Goal: Information Seeking & Learning: Learn about a topic

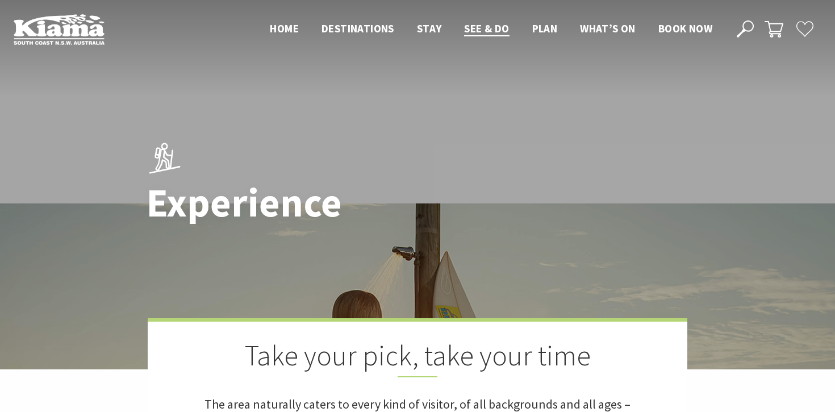
scroll to position [2249, 0]
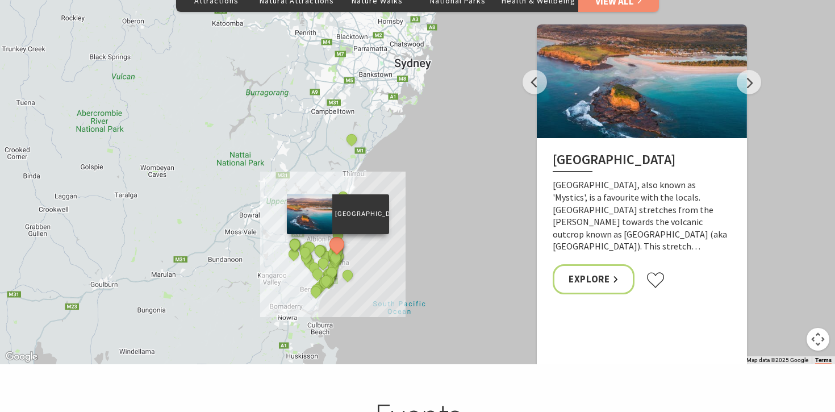
drag, startPoint x: 285, startPoint y: 195, endPoint x: 419, endPoint y: 197, distance: 133.5
click at [420, 198] on div "The Sea & Beau Hoddles Track, Kiama Kiama Ceramic Art Studio - Teaching and Mak…" at bounding box center [417, 159] width 835 height 409
click at [755, 70] on button "Next" at bounding box center [749, 82] width 24 height 24
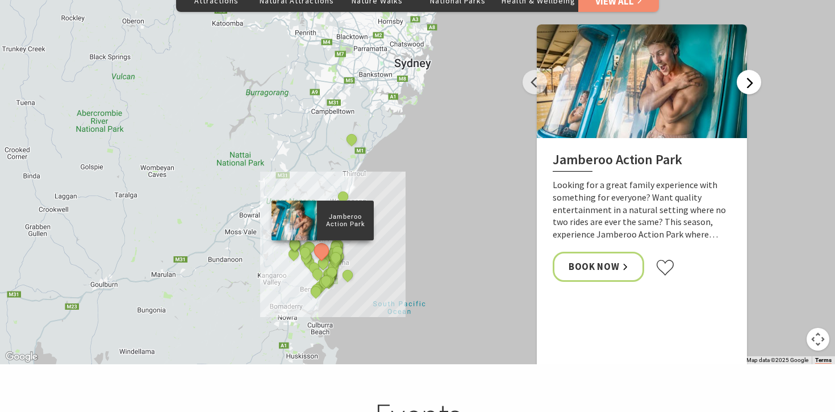
click at [755, 70] on button "Next" at bounding box center [749, 82] width 24 height 24
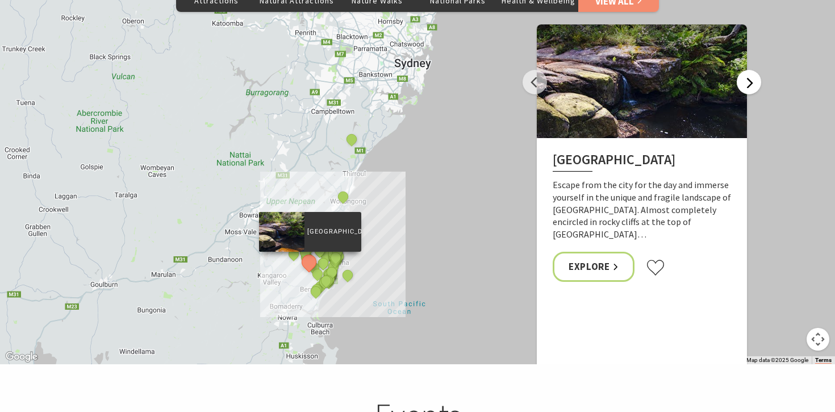
click at [755, 70] on button "Next" at bounding box center [749, 82] width 24 height 24
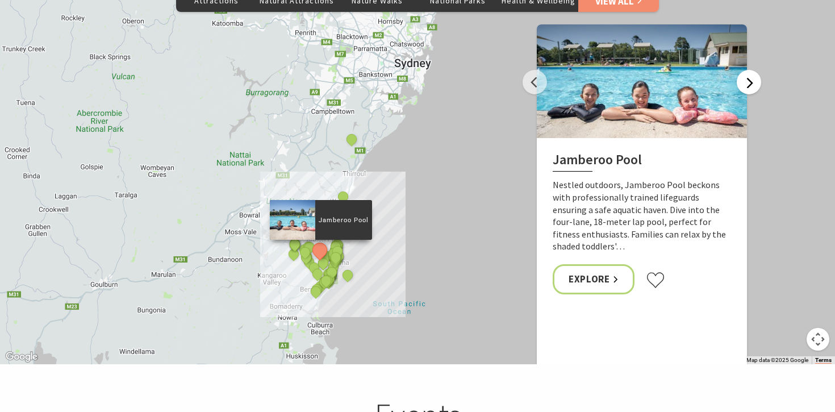
click at [755, 70] on button "Next" at bounding box center [749, 82] width 24 height 24
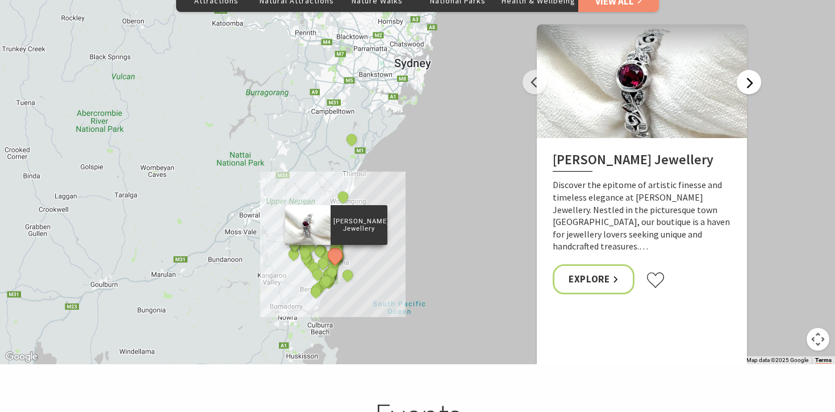
click at [755, 70] on button "Next" at bounding box center [749, 82] width 24 height 24
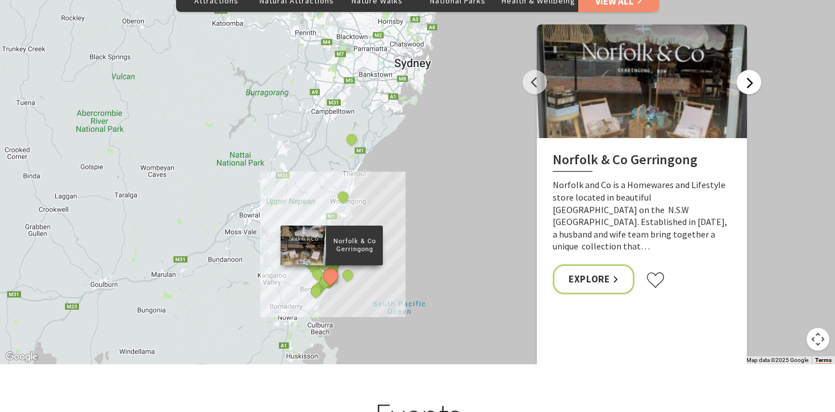
click at [755, 70] on button "Next" at bounding box center [749, 82] width 24 height 24
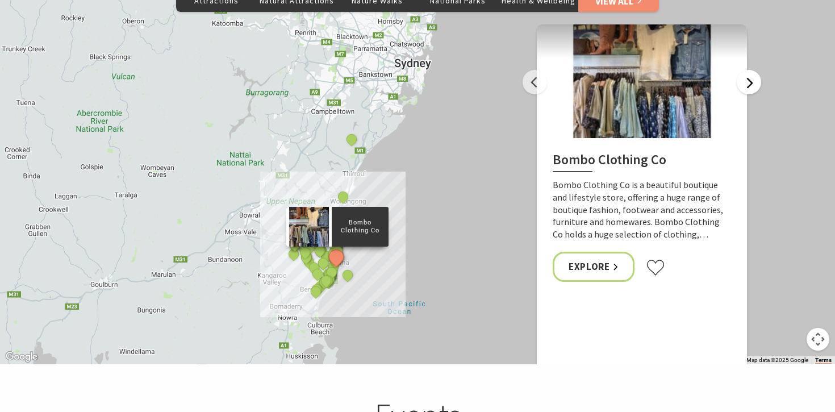
click at [755, 70] on button "Next" at bounding box center [749, 82] width 24 height 24
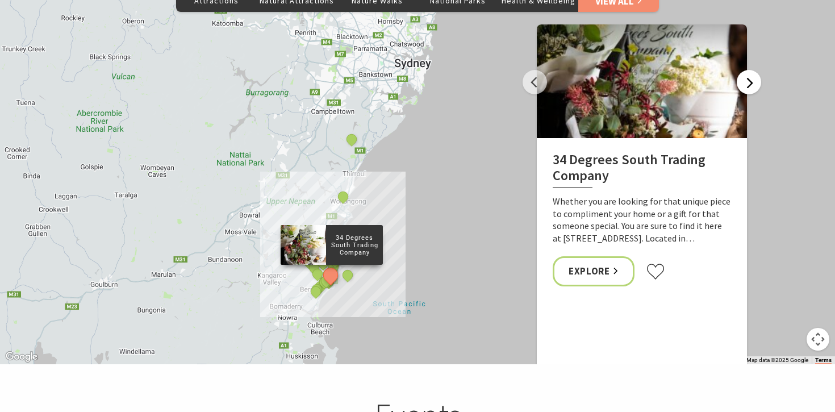
click at [755, 70] on button "Next" at bounding box center [749, 82] width 24 height 24
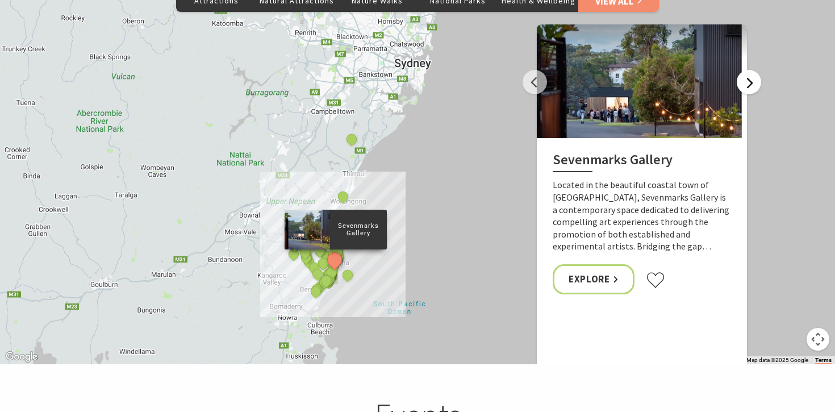
click at [755, 70] on button "Next" at bounding box center [749, 82] width 24 height 24
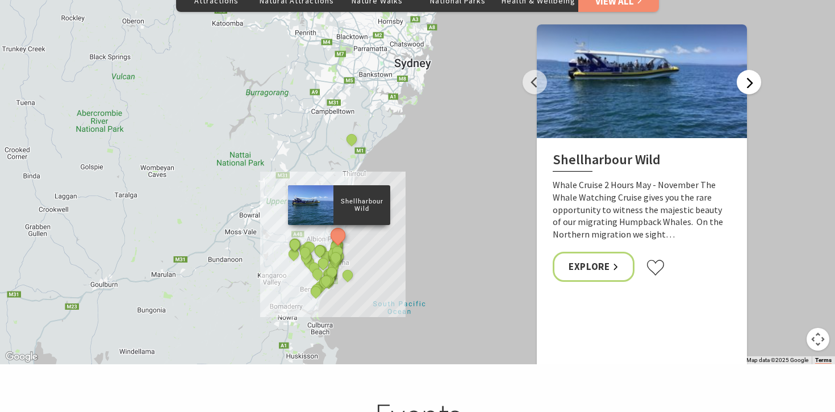
click at [755, 70] on button "Next" at bounding box center [749, 82] width 24 height 24
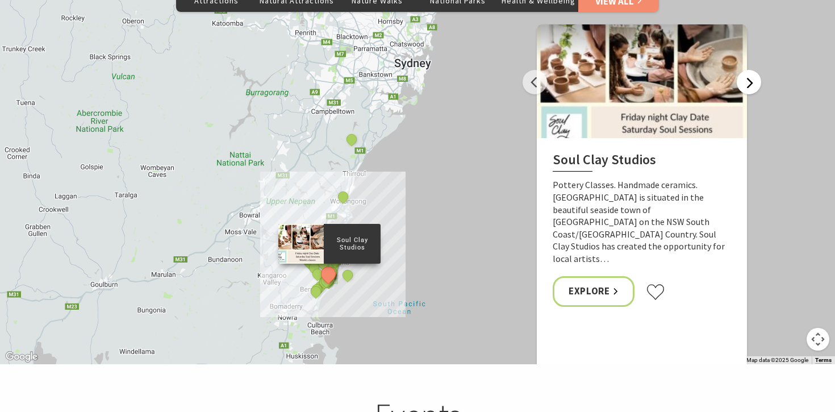
click at [755, 70] on button "Next" at bounding box center [749, 82] width 24 height 24
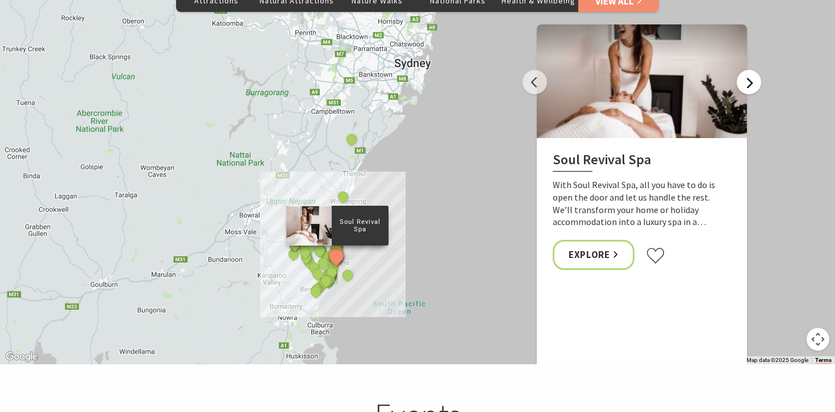
click at [755, 70] on button "Next" at bounding box center [749, 82] width 24 height 24
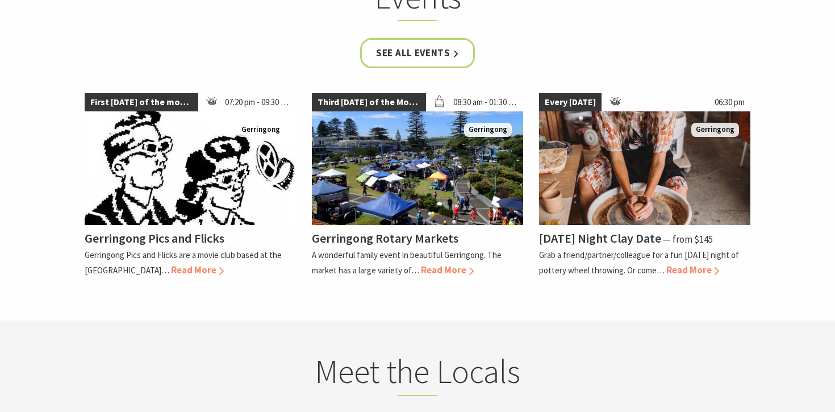
scroll to position [2684, 0]
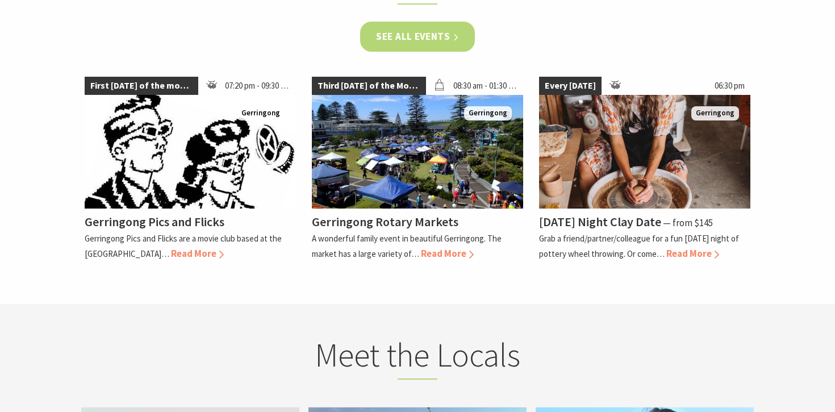
click at [402, 25] on link "See all Events" at bounding box center [417, 37] width 115 height 30
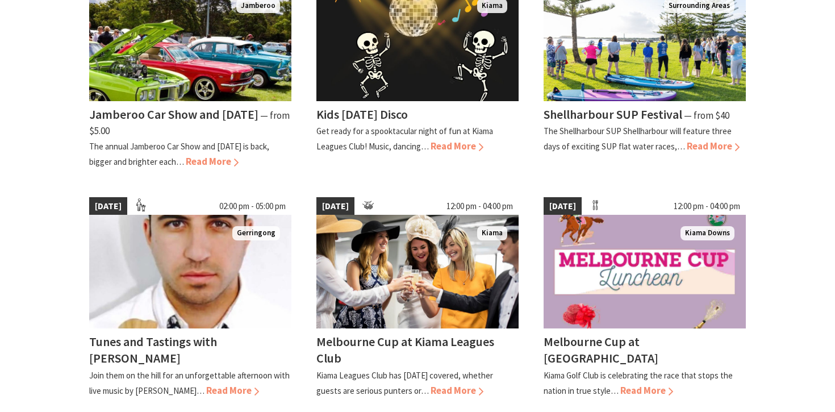
scroll to position [838, 0]
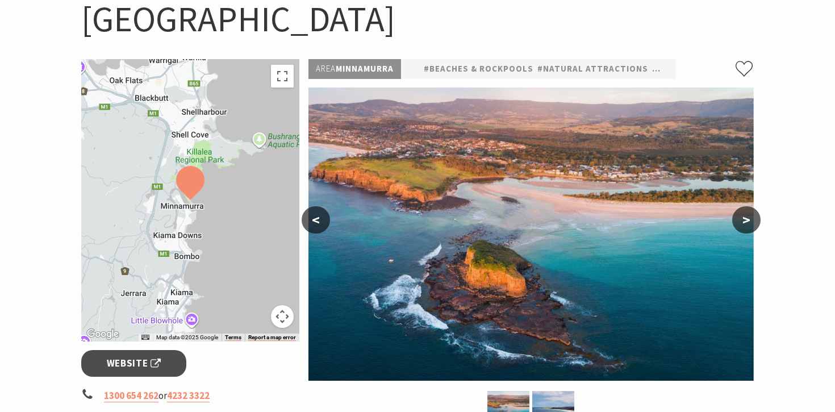
scroll to position [113, 0]
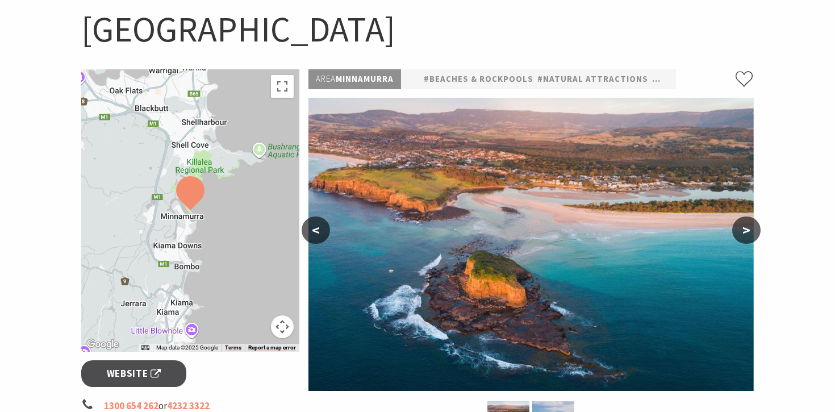
click at [747, 233] on button ">" at bounding box center [746, 229] width 28 height 27
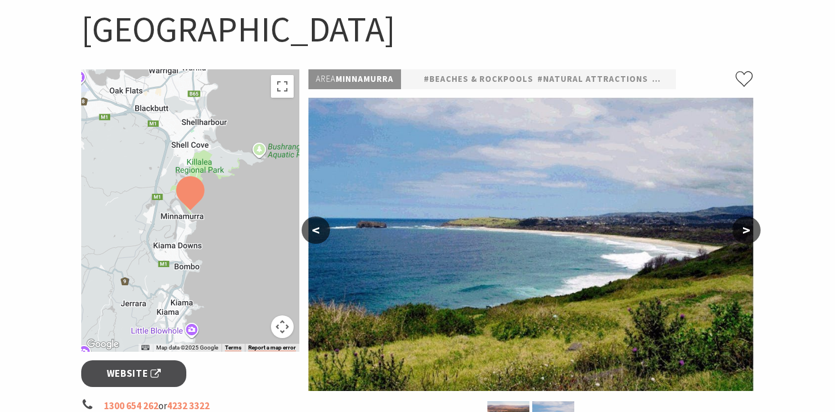
click at [747, 233] on button ">" at bounding box center [746, 229] width 28 height 27
click at [747, 232] on button ">" at bounding box center [746, 229] width 28 height 27
click at [746, 224] on button ">" at bounding box center [746, 229] width 28 height 27
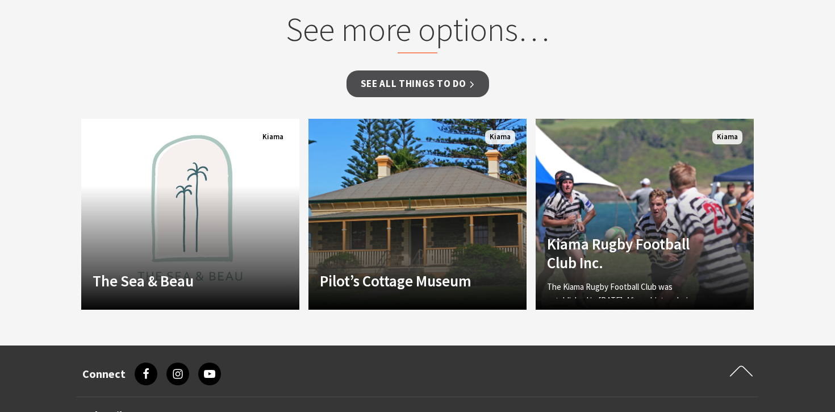
scroll to position [861, 0]
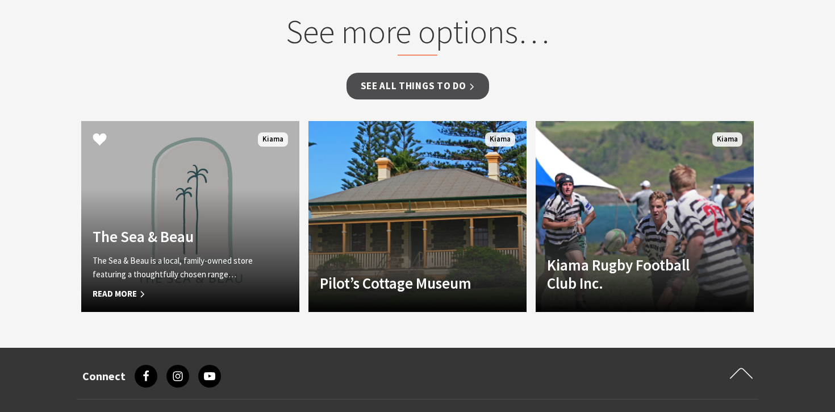
click at [234, 203] on link "Another Image Used The Sea & Beau The Sea & Beau is a local, family-owned store…" at bounding box center [190, 216] width 218 height 191
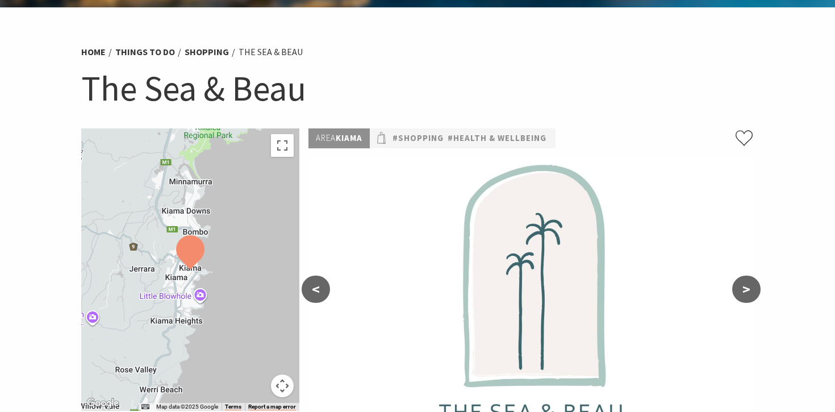
scroll to position [340, 0]
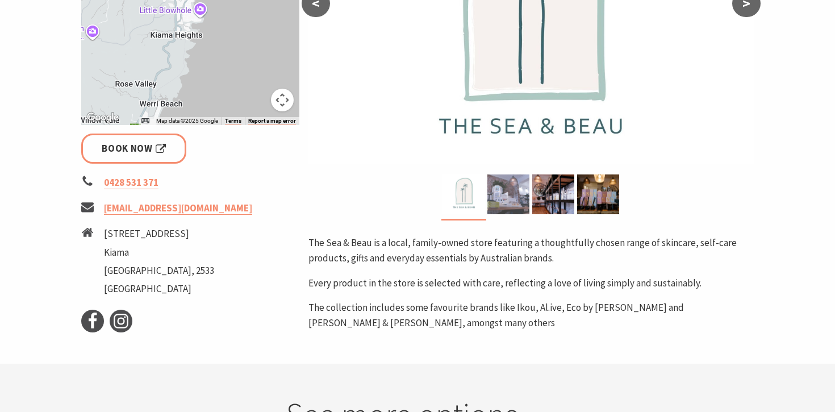
click at [520, 181] on img at bounding box center [508, 194] width 42 height 40
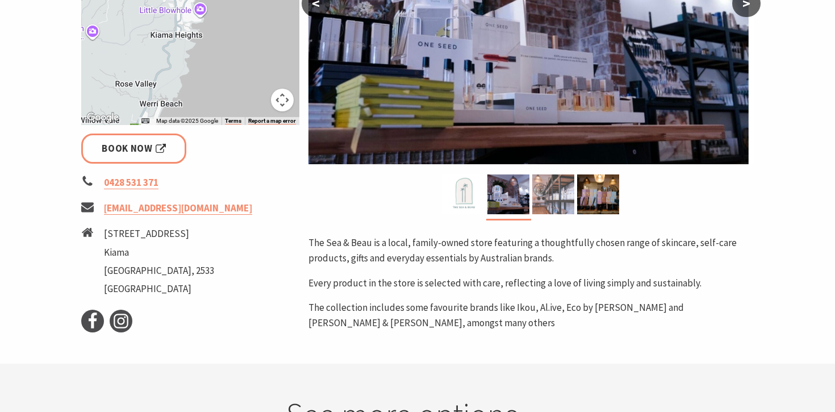
click at [555, 185] on img at bounding box center [553, 194] width 42 height 40
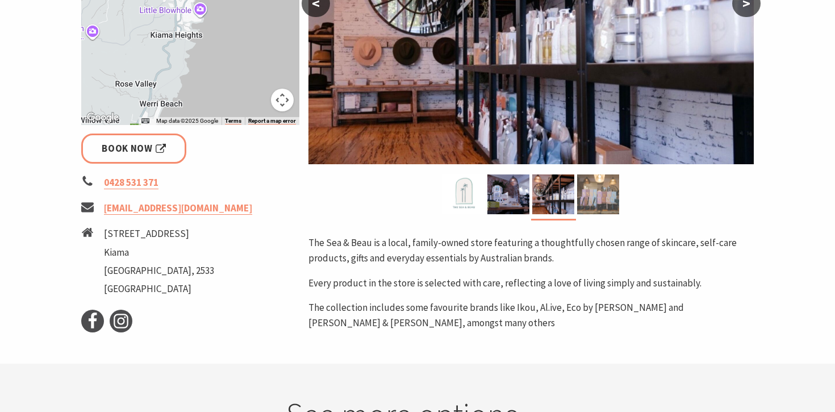
click at [592, 189] on img at bounding box center [598, 194] width 42 height 40
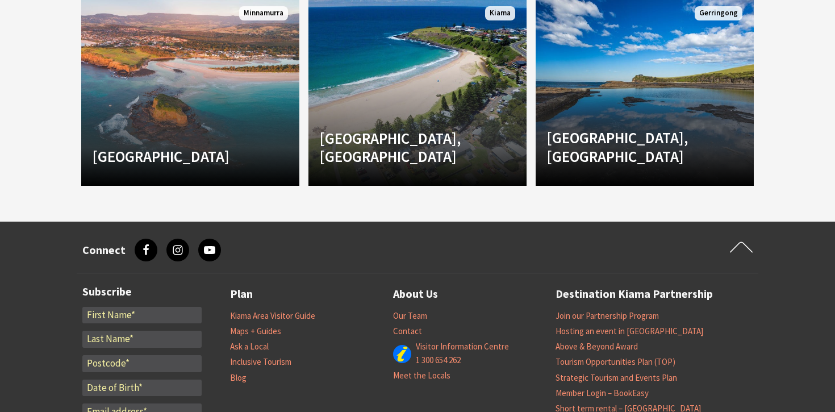
scroll to position [761, 0]
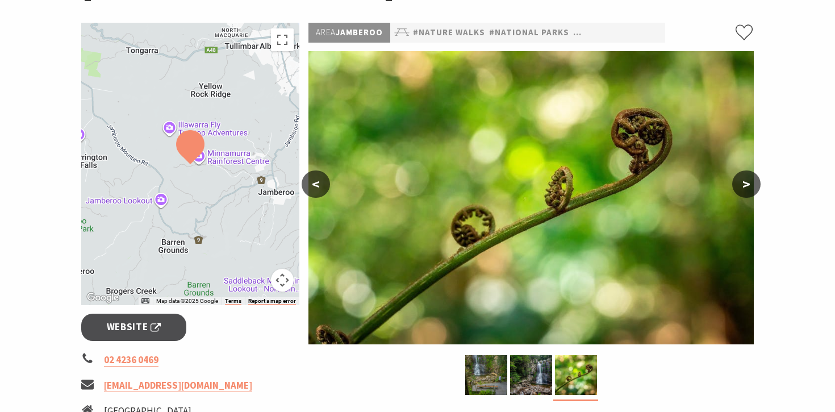
scroll to position [92, 0]
